Goal: Check status: Check status

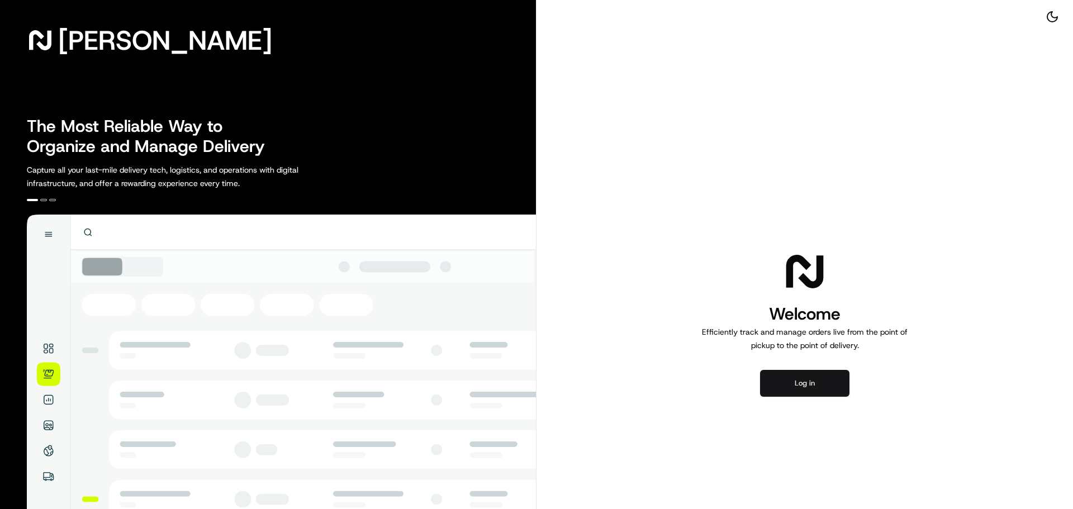
click at [796, 380] on button "Log in" at bounding box center [804, 383] width 89 height 27
